Goal: Navigation & Orientation: Find specific page/section

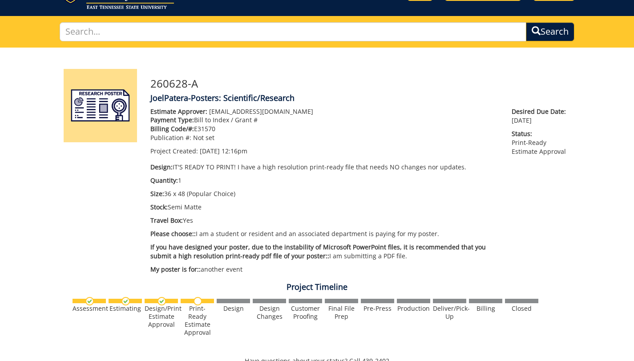
scroll to position [45, 0]
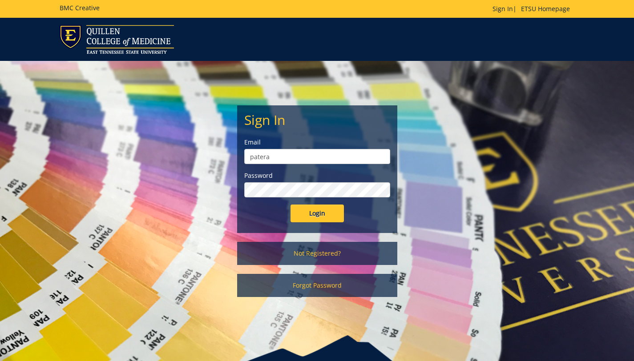
type input "[EMAIL_ADDRESS][DOMAIN_NAME]"
click at [291, 205] on input "Login" at bounding box center [317, 214] width 53 height 18
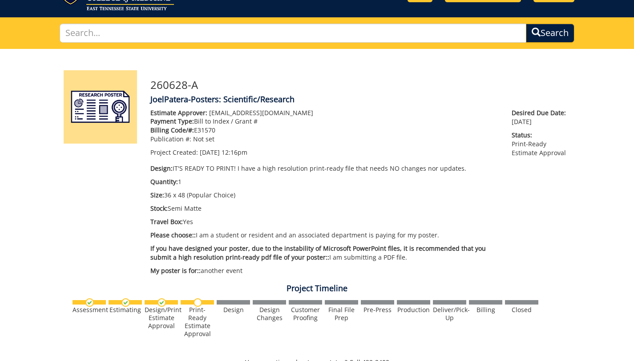
scroll to position [53, 0]
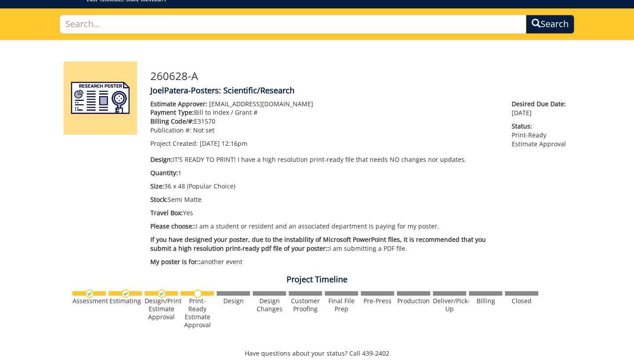
click at [198, 296] on img at bounding box center [198, 294] width 8 height 8
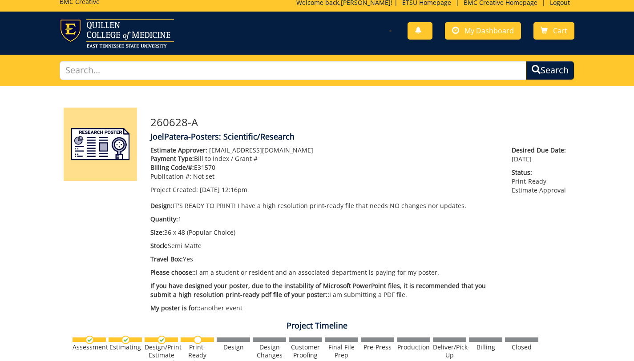
scroll to position [0, 0]
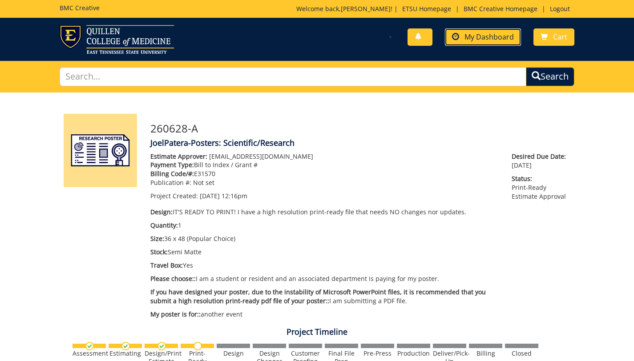
click at [488, 32] on link "My Dashboard" at bounding box center [483, 36] width 76 height 17
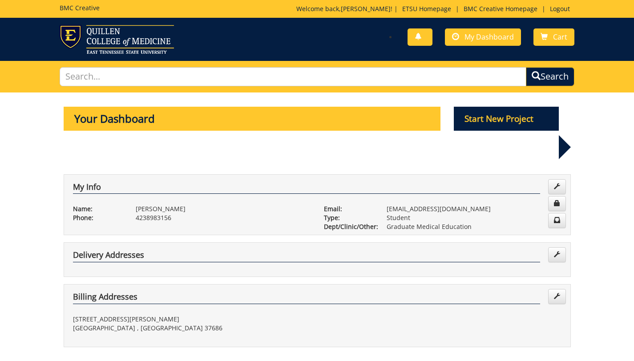
click at [281, 125] on p "Your Dashboard" at bounding box center [252, 119] width 377 height 24
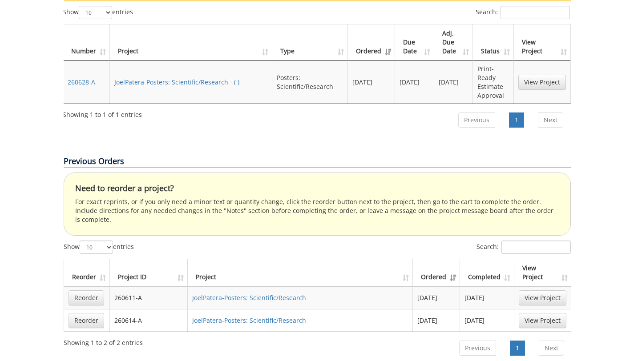
scroll to position [382, 0]
